Goal: Task Accomplishment & Management: Use online tool/utility

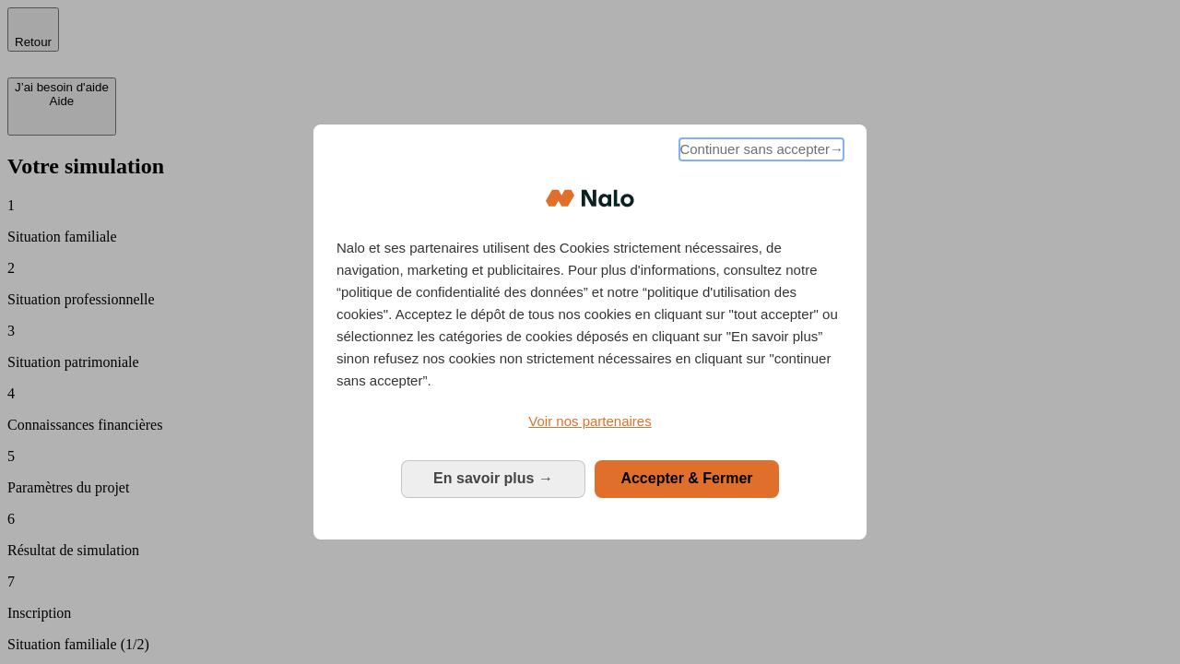
click at [760, 152] on span "Continuer sans accepter →" at bounding box center [762, 149] width 164 height 22
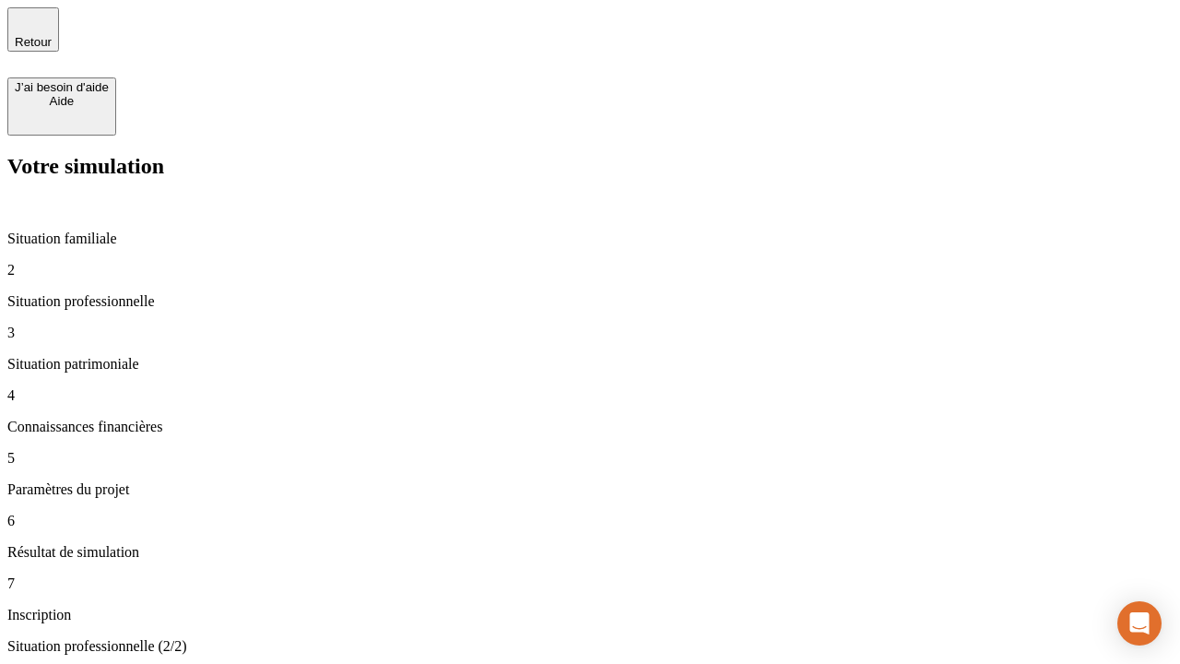
type input "30 000"
type input "40 000"
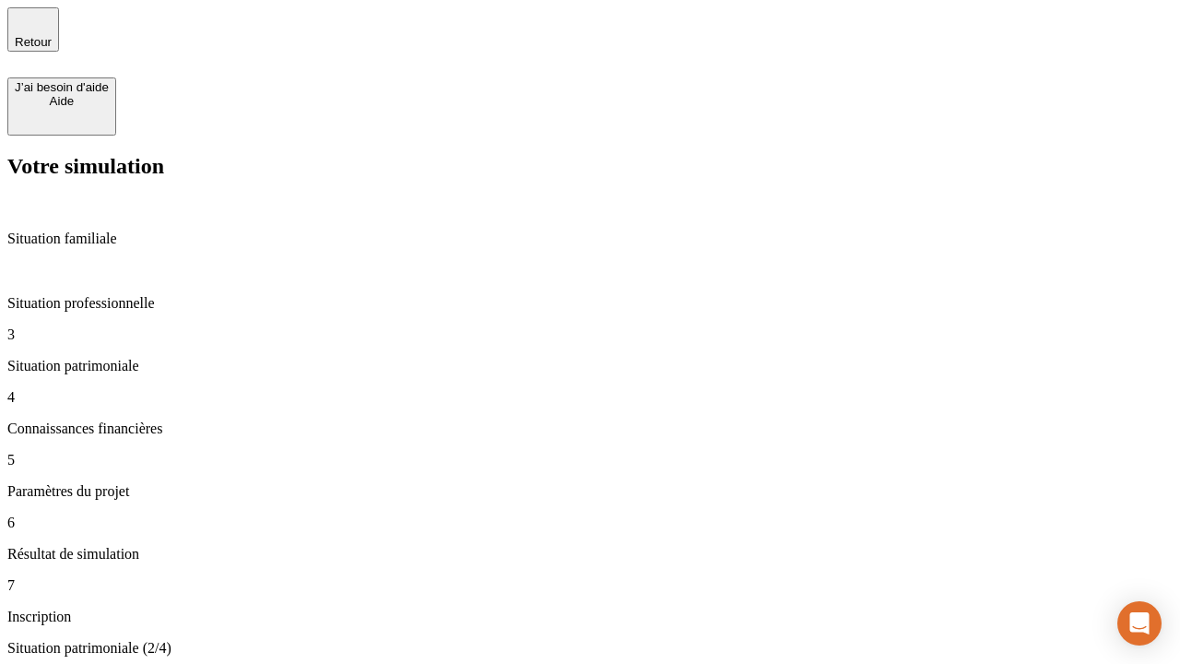
type input "1 100"
type input "20"
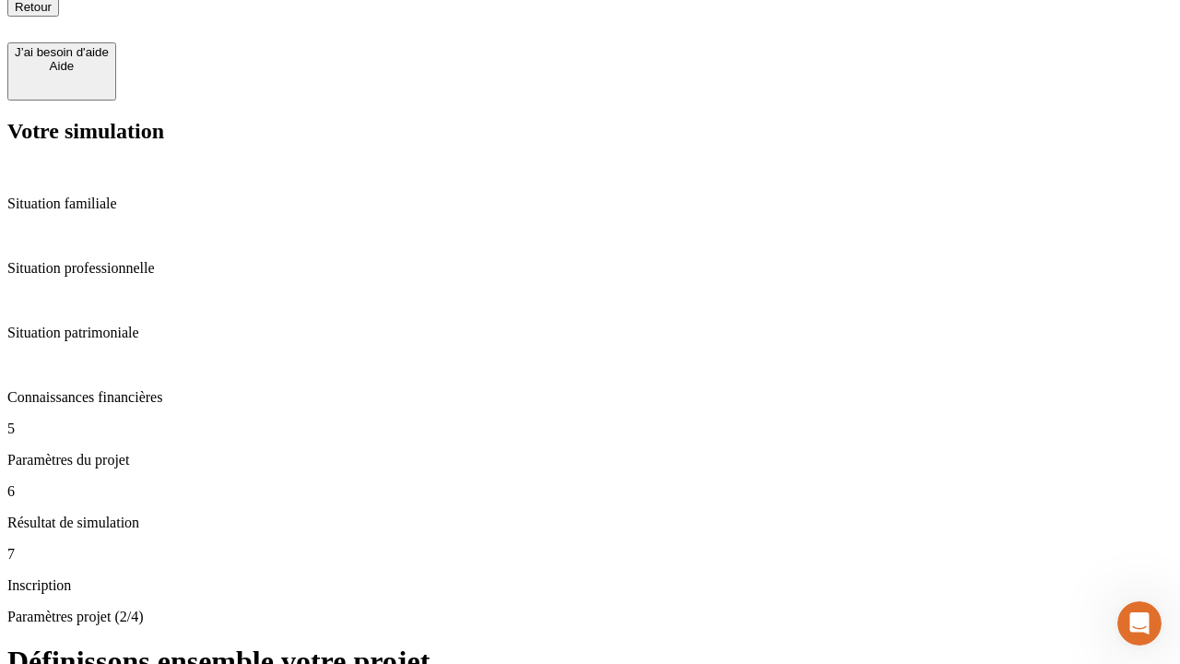
scroll to position [18, 0]
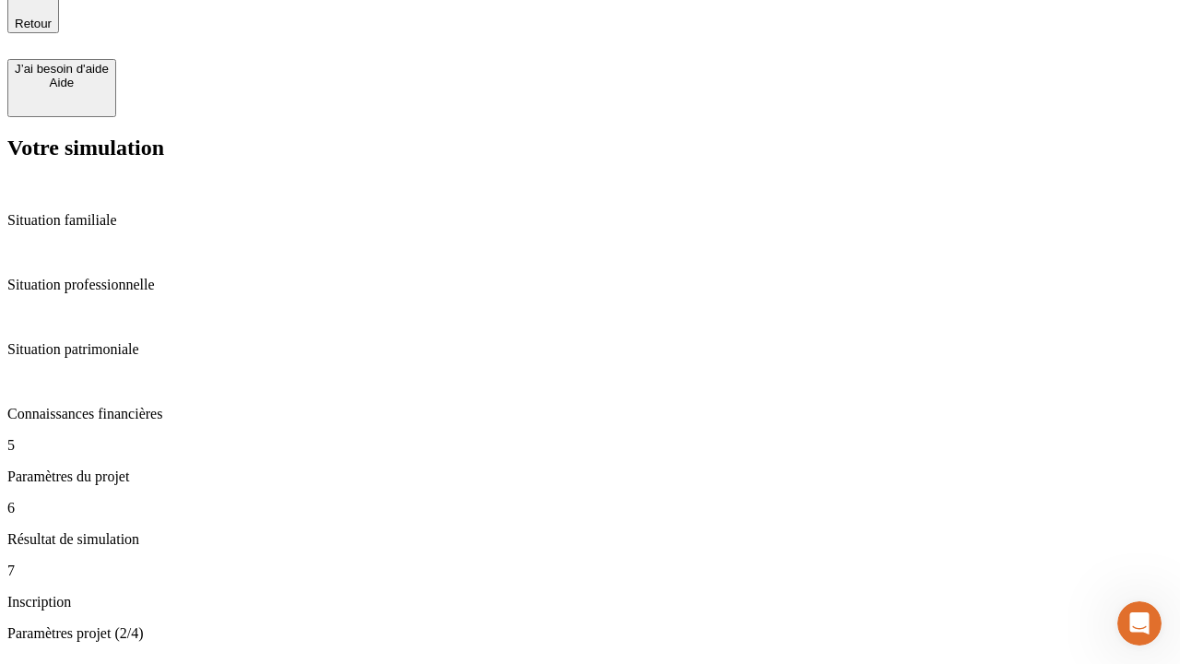
type input "40"
type input "62"
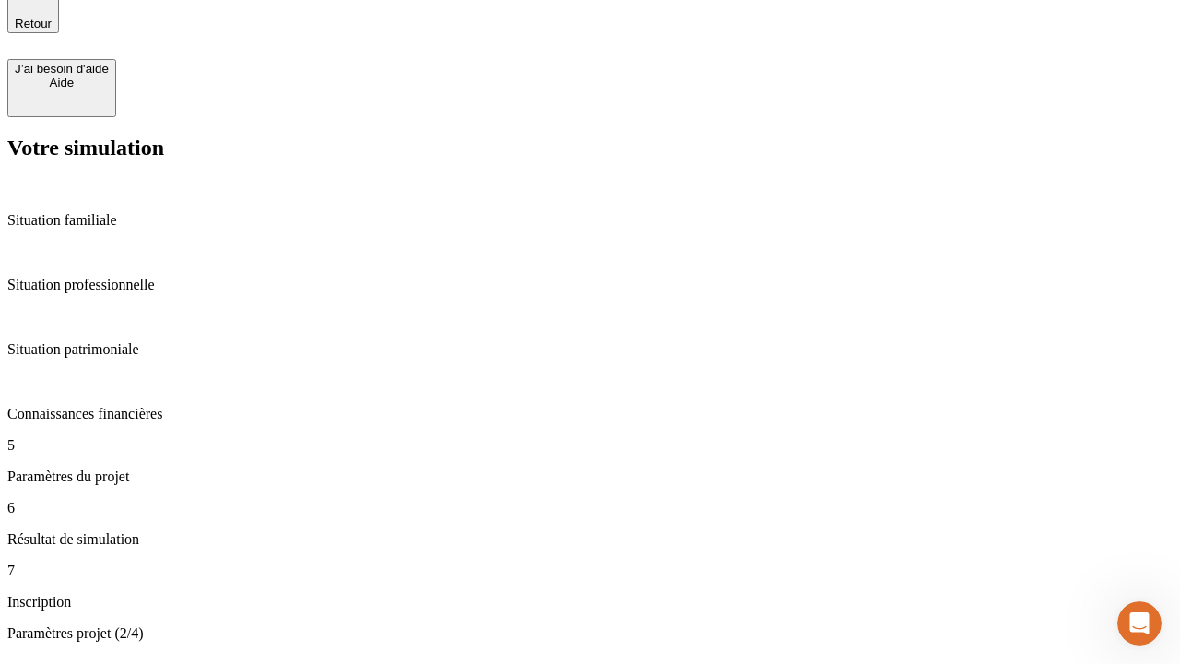
type input "50 000"
type input "640"
